Goal: Find specific page/section: Find specific page/section

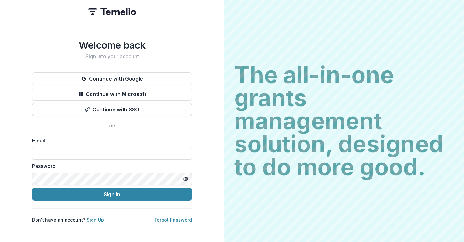
click at [127, 157] on form "Email Password Sign In" at bounding box center [112, 169] width 160 height 64
click at [125, 154] on input at bounding box center [112, 153] width 160 height 13
type input "**********"
click at [32, 188] on button "Sign In" at bounding box center [112, 194] width 160 height 13
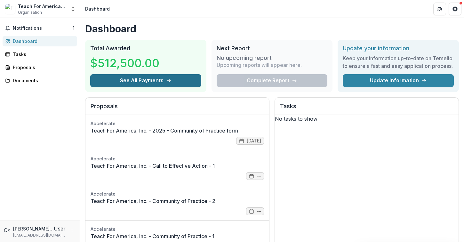
click at [153, 85] on button "See All Payments" at bounding box center [145, 80] width 111 height 13
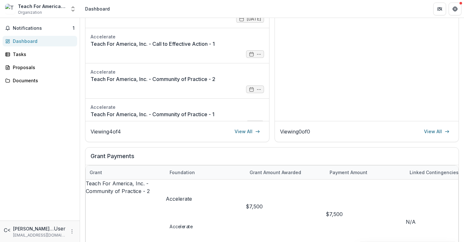
scroll to position [116, 0]
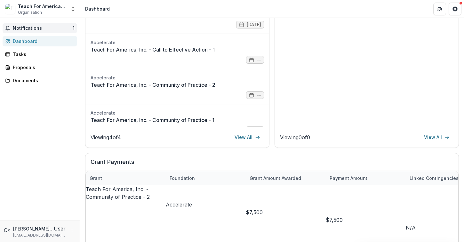
click at [65, 28] on span "Notifications" at bounding box center [43, 28] width 60 height 5
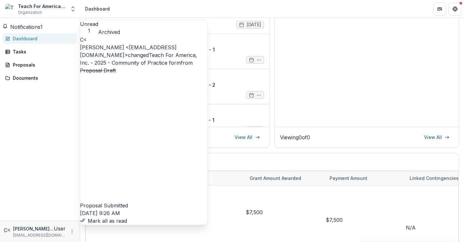
click at [142, 63] on link "Teach For America, Inc. - 2025 - Community of Practice form" at bounding box center [138, 59] width 117 height 14
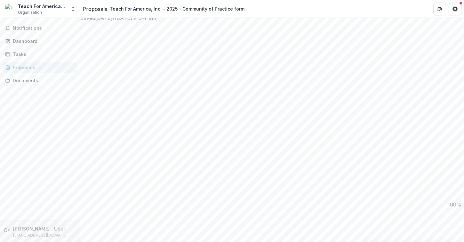
scroll to position [451, 0]
click at [30, 55] on div "Tasks" at bounding box center [42, 54] width 59 height 7
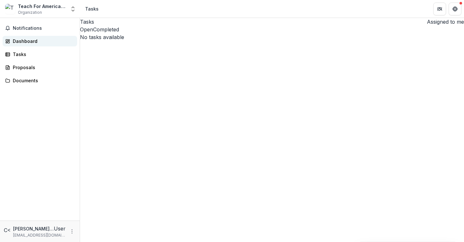
click at [30, 41] on div "Dashboard" at bounding box center [42, 41] width 59 height 7
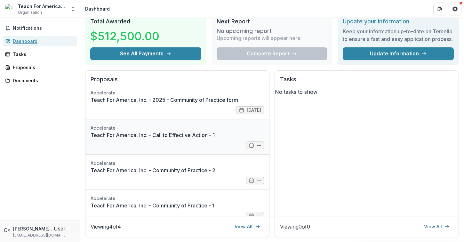
scroll to position [4, 0]
click at [145, 103] on link "Teach For America, Inc. - 2025 - Community of Practice form" at bounding box center [177, 100] width 173 height 8
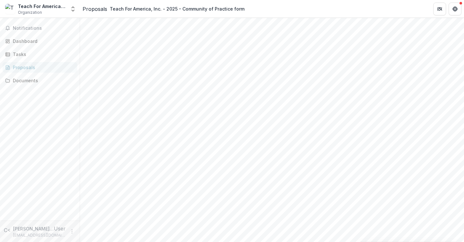
click at [37, 72] on link "Proposals" at bounding box center [40, 67] width 75 height 11
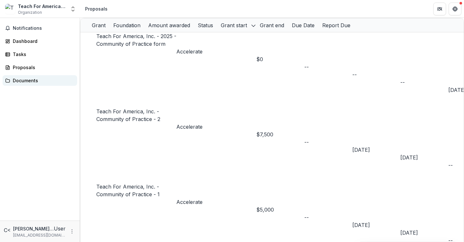
click at [38, 82] on div "Documents" at bounding box center [42, 80] width 59 height 7
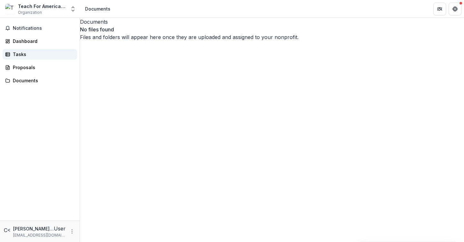
click at [25, 50] on link "Tasks" at bounding box center [40, 54] width 75 height 11
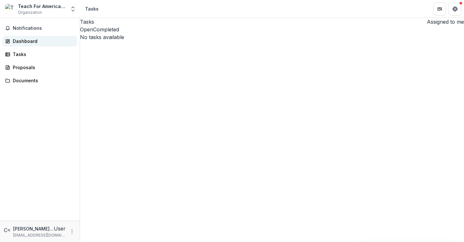
click at [26, 42] on div "Dashboard" at bounding box center [42, 41] width 59 height 7
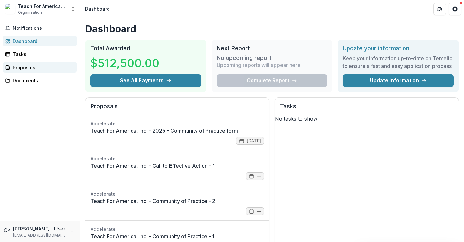
click at [28, 71] on link "Proposals" at bounding box center [40, 67] width 75 height 11
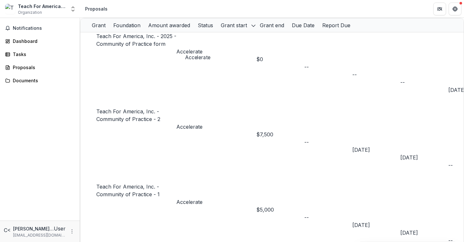
click at [197, 48] on p "Accelerate" at bounding box center [216, 52] width 80 height 8
click at [162, 127] on div "Grant Foundation Amount awarded Status Grant start Grant end Due Date Report Du…" at bounding box center [272, 130] width 384 height 224
click at [162, 48] on div "Teach For America, Inc. - 2025 - Community of Practice form" at bounding box center [136, 39] width 80 height 15
